Goal: Task Accomplishment & Management: Use online tool/utility

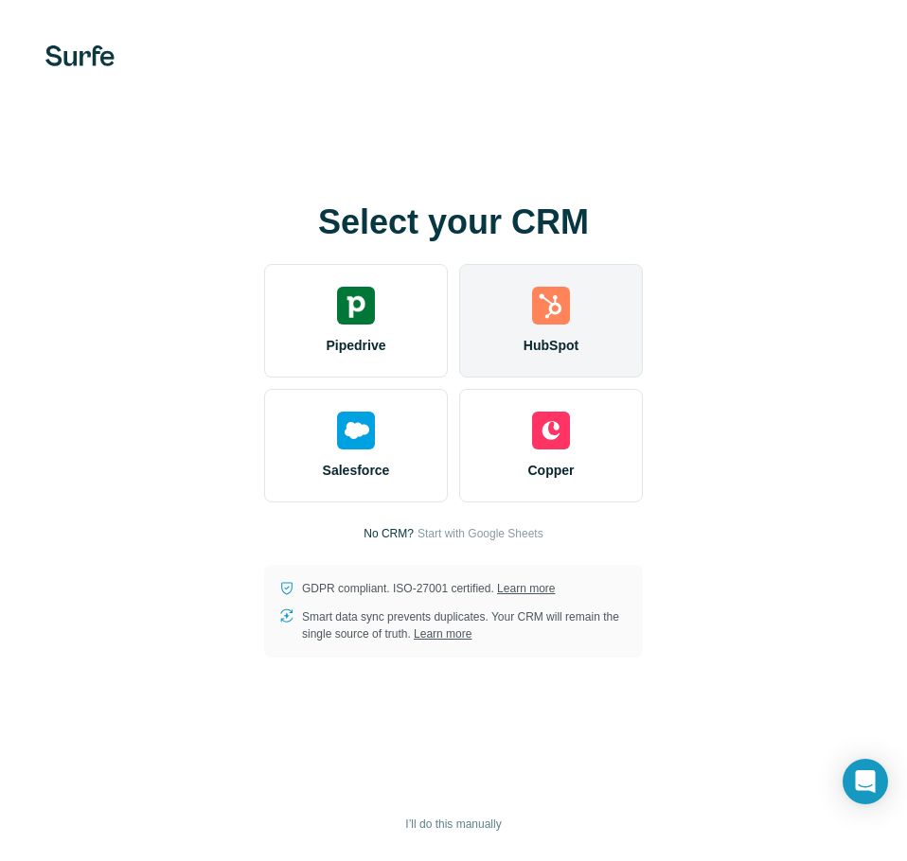
click at [529, 313] on div "HubSpot" at bounding box center [551, 321] width 184 height 114
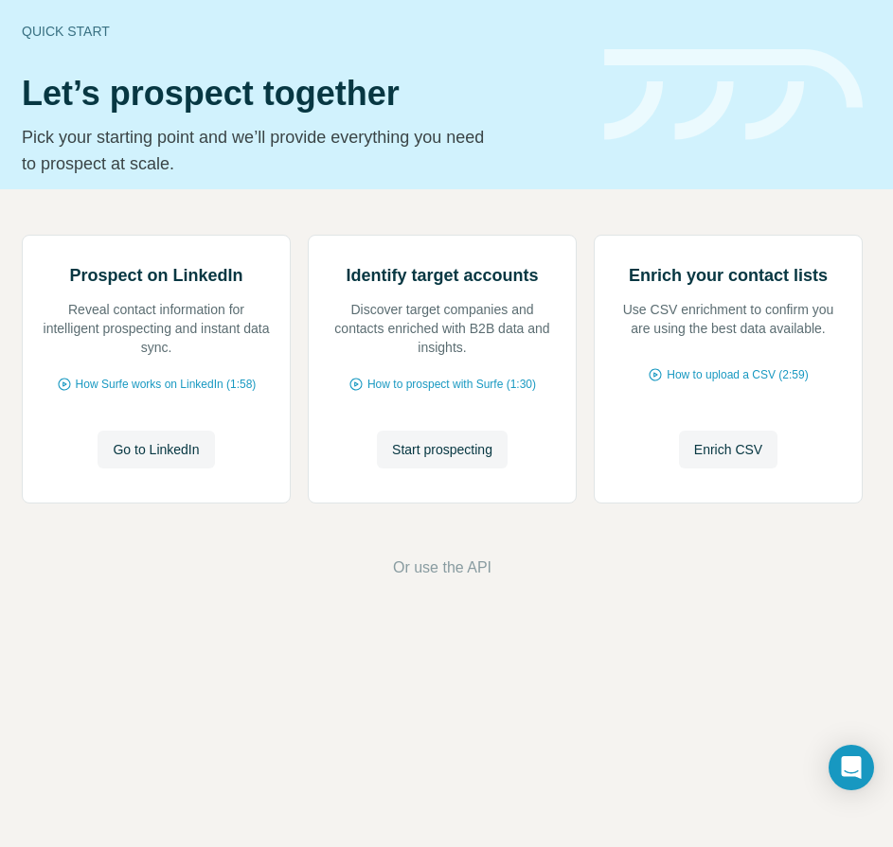
scroll to position [0, 78]
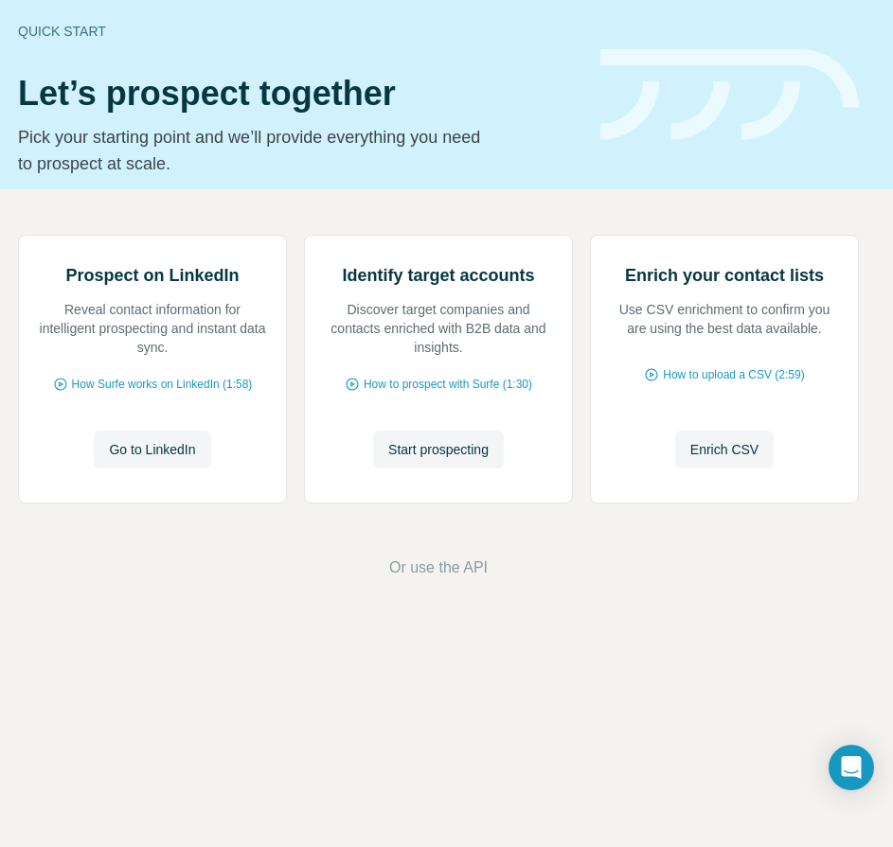
click at [516, 97] on h1 "Let’s prospect together" at bounding box center [297, 94] width 559 height 38
click at [455, 503] on div "Identify target accounts Discover target companies and contacts enriched with B…" at bounding box center [438, 369] width 267 height 267
click at [457, 459] on span "Start prospecting" at bounding box center [438, 449] width 100 height 19
